Goal: Navigation & Orientation: Find specific page/section

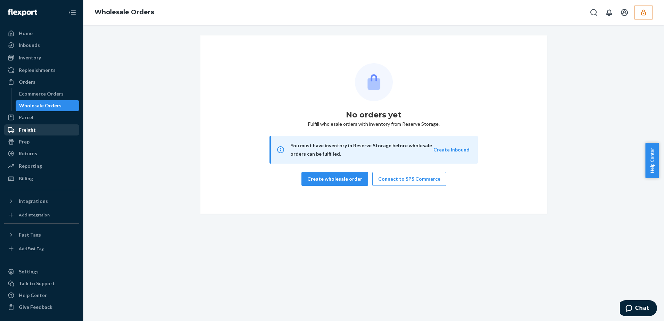
click at [35, 130] on div "Freight" at bounding box center [42, 130] width 74 height 10
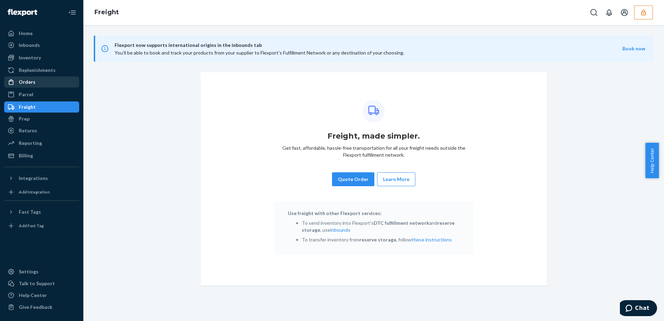
click at [37, 83] on div "Orders" at bounding box center [42, 82] width 74 height 10
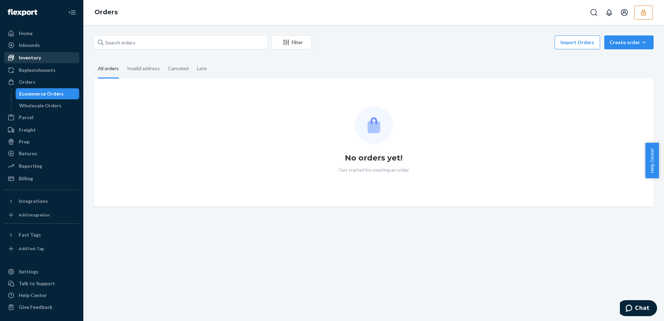
click at [36, 57] on div "Inventory" at bounding box center [30, 57] width 22 height 7
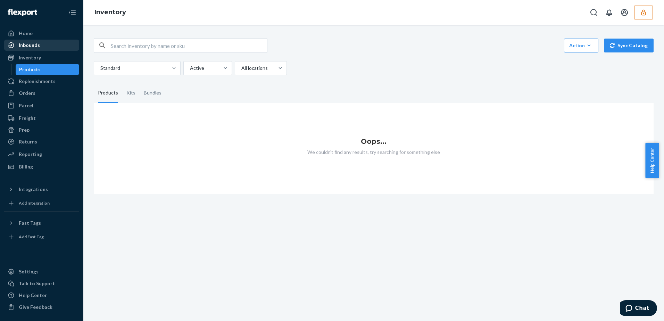
click at [35, 47] on div "Inbounds" at bounding box center [29, 45] width 21 height 7
